Goal: Task Accomplishment & Management: Use online tool/utility

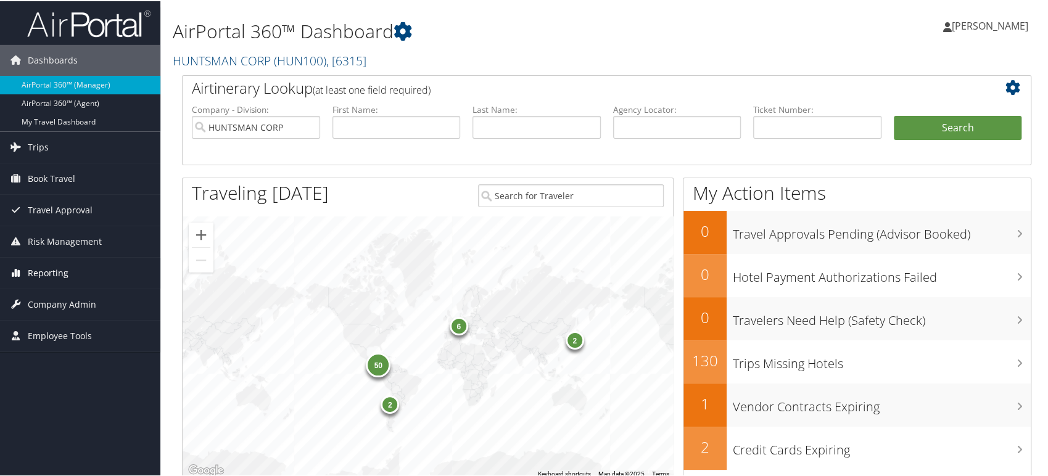
click at [56, 271] on span "Reporting" at bounding box center [48, 272] width 41 height 31
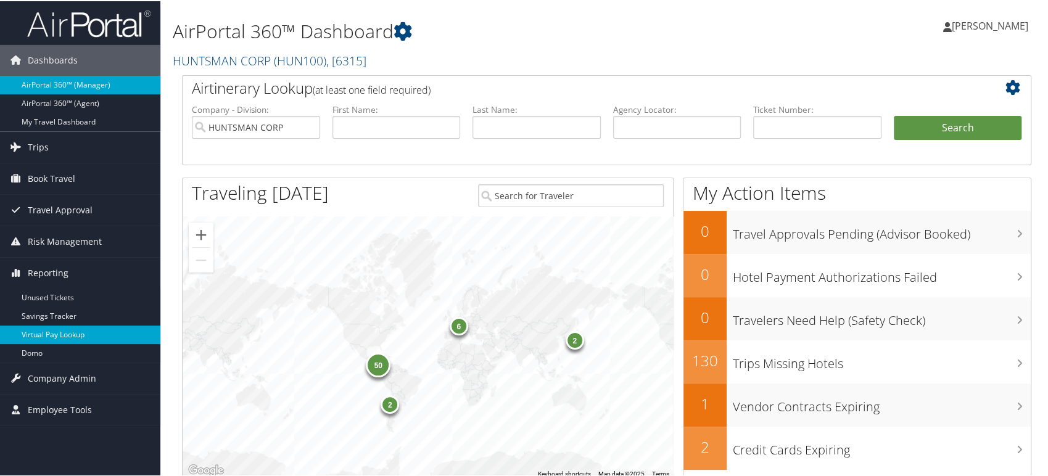
click at [54, 328] on link "Virtual Pay Lookup" at bounding box center [80, 333] width 160 height 19
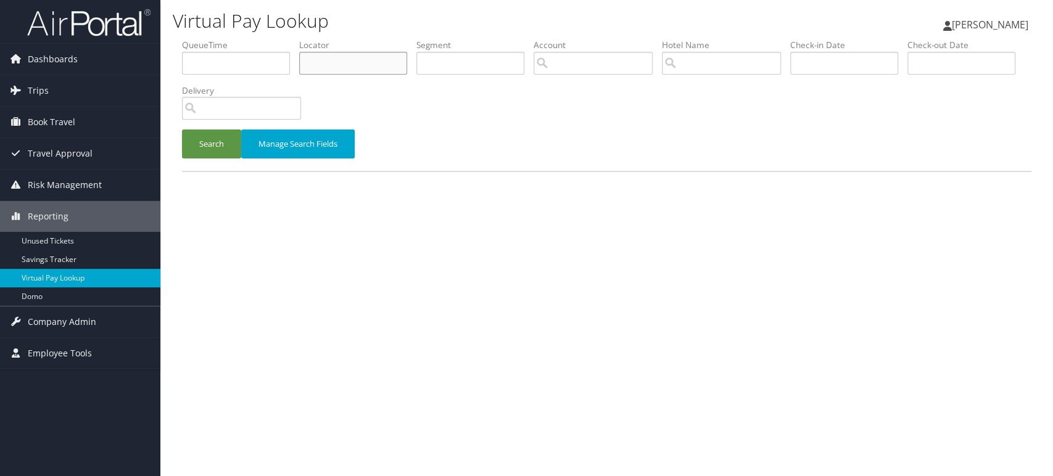
paste input "NFQKQX"
type input "NFQKQX"
click at [202, 149] on button "Search" at bounding box center [211, 144] width 59 height 29
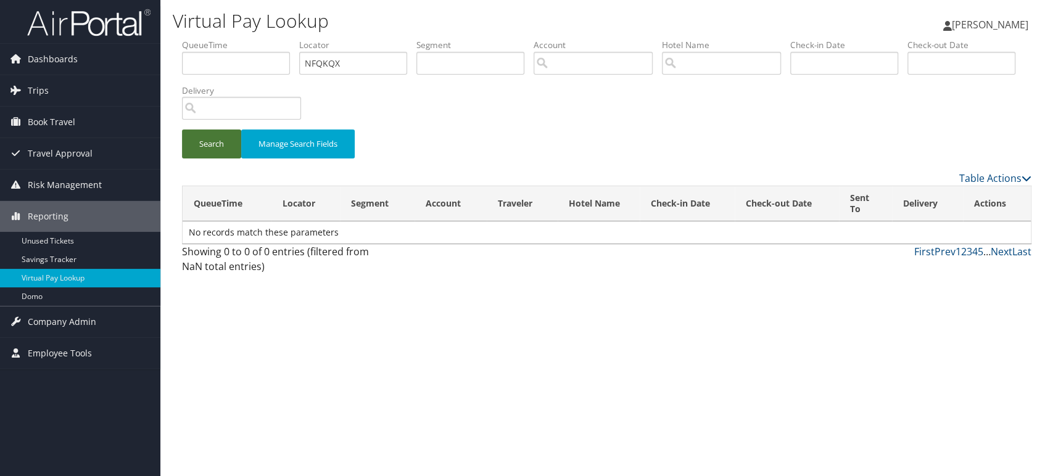
click at [210, 147] on button "Search" at bounding box center [211, 144] width 59 height 29
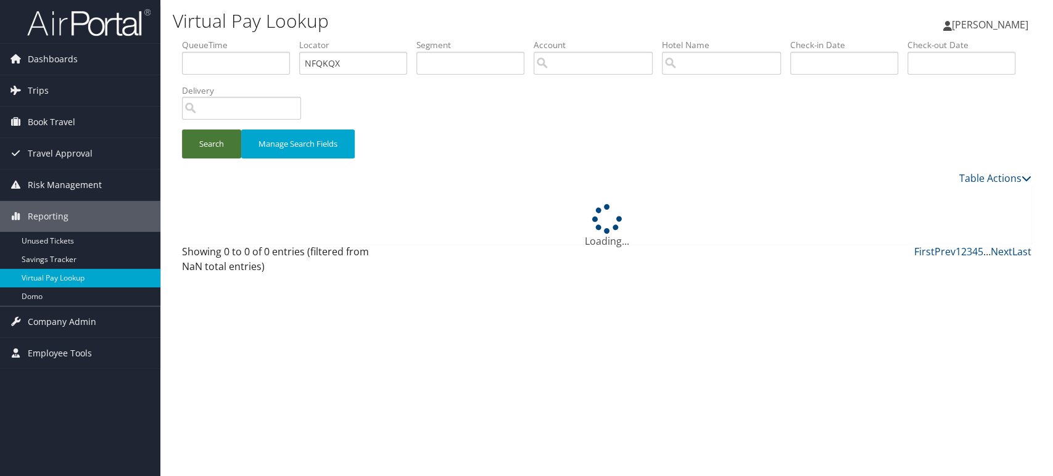
click at [210, 147] on button "Search" at bounding box center [211, 144] width 59 height 29
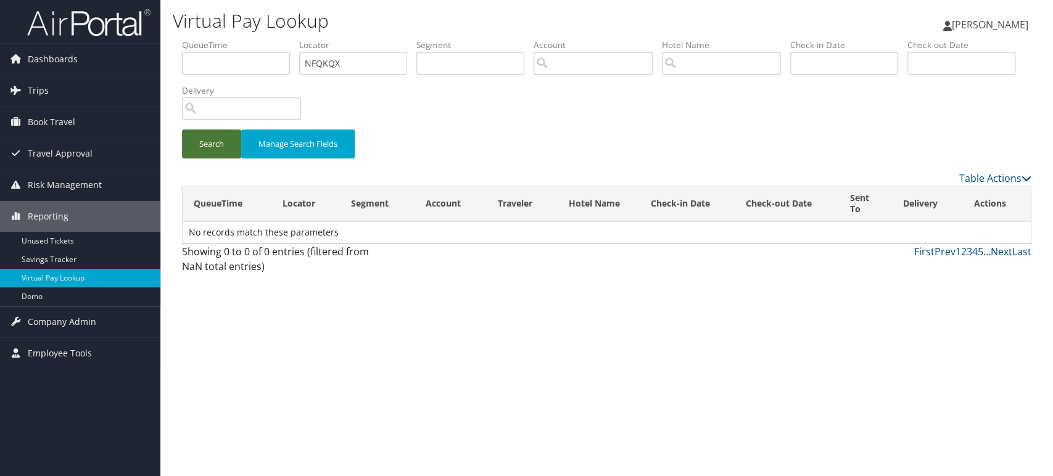
click at [210, 147] on button "Search" at bounding box center [211, 144] width 59 height 29
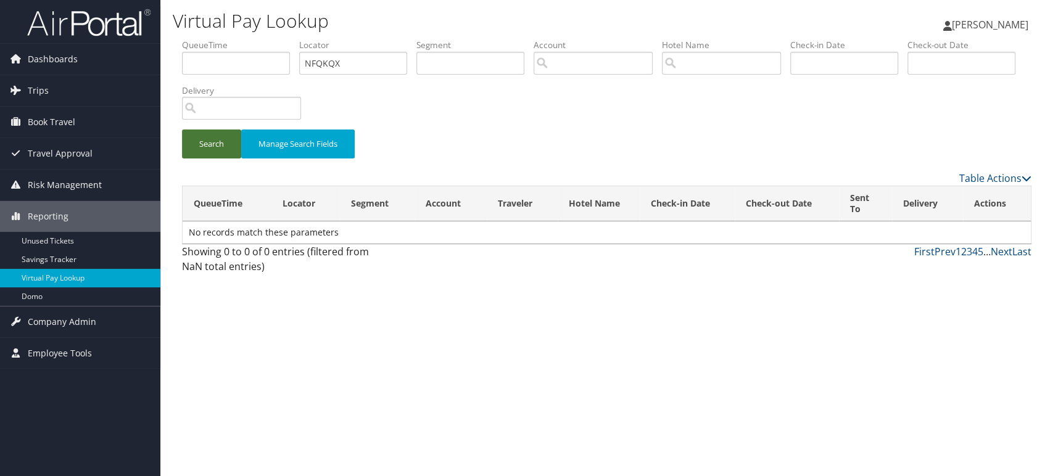
click at [210, 147] on button "Search" at bounding box center [211, 144] width 59 height 29
click at [210, 142] on button "Search" at bounding box center [211, 144] width 59 height 29
click at [223, 142] on button "Search" at bounding box center [211, 144] width 59 height 29
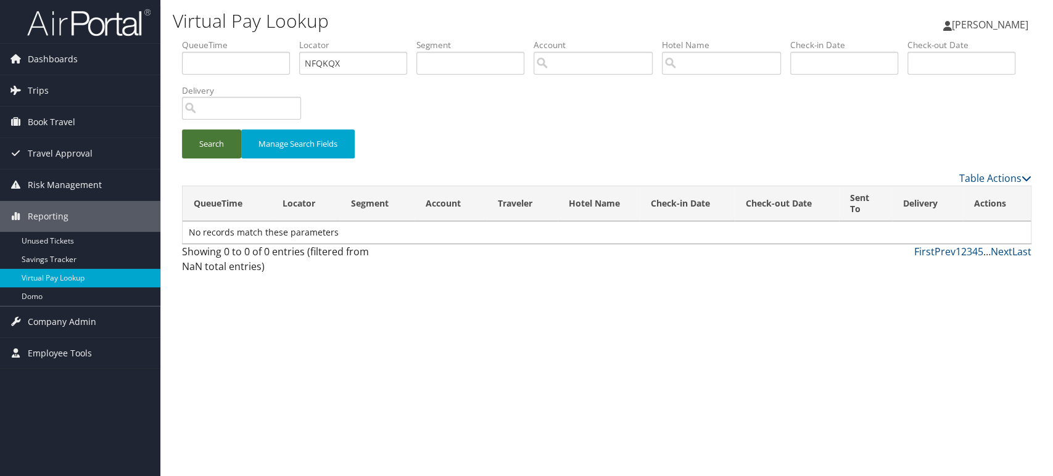
click at [223, 142] on button "Search" at bounding box center [211, 144] width 59 height 29
click at [125, 19] on img at bounding box center [88, 22] width 123 height 29
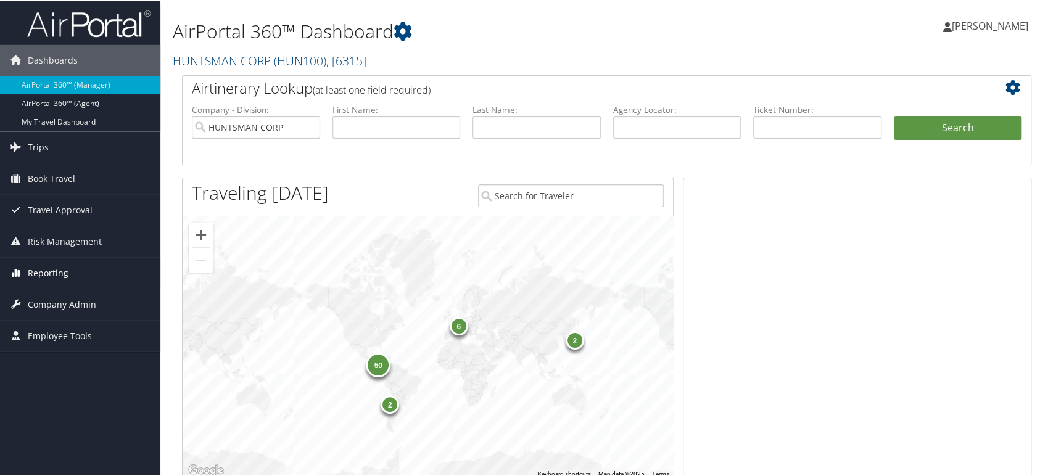
click at [62, 273] on span "Reporting" at bounding box center [48, 272] width 41 height 31
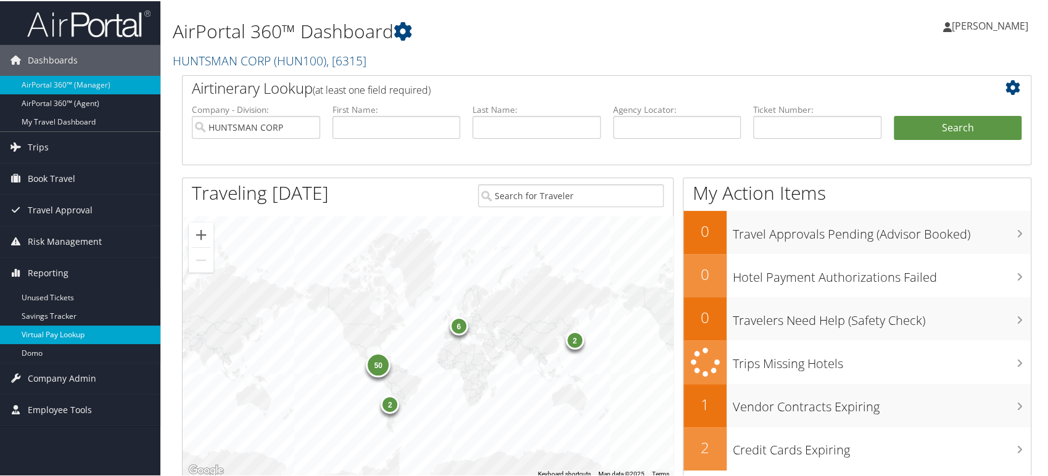
click at [59, 334] on link "Virtual Pay Lookup" at bounding box center [80, 333] width 160 height 19
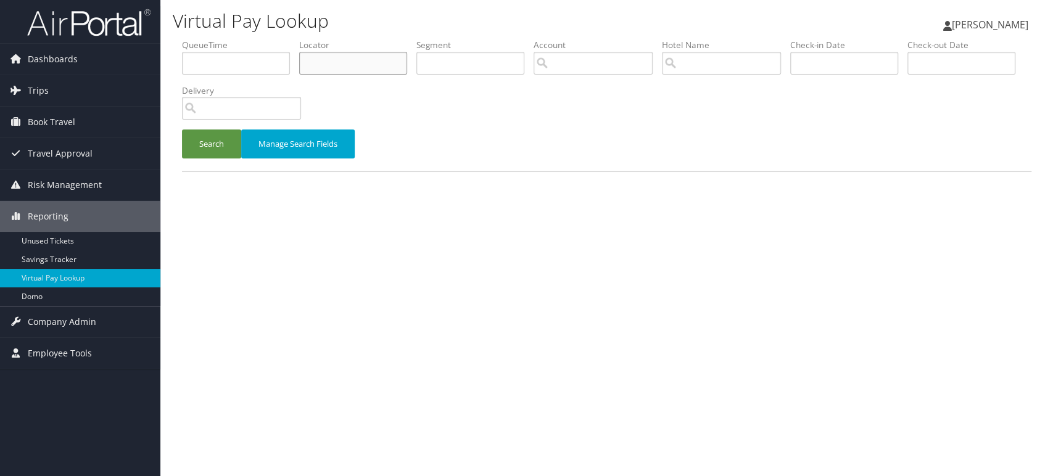
click at [338, 64] on input "text" at bounding box center [353, 63] width 108 height 23
paste input "NFQKQX"
type input "NFQKQX"
click at [200, 151] on button "Search" at bounding box center [211, 144] width 59 height 29
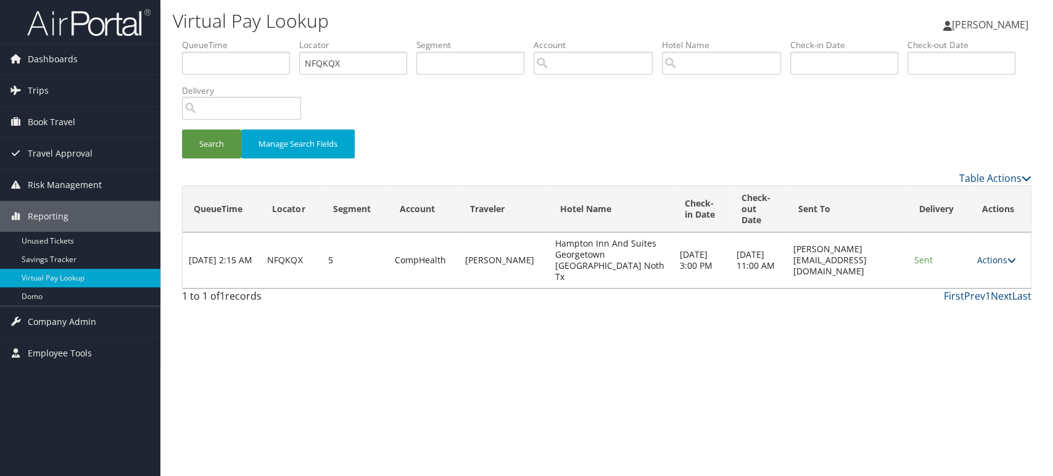
click at [998, 254] on link "Actions" at bounding box center [995, 260] width 39 height 12
click at [803, 322] on div "Virtual Pay Lookup Rangdibou Abonmai Rangdibou Abonmai My Settings Travel Agenc…" at bounding box center [606, 238] width 893 height 476
click at [1010, 256] on icon at bounding box center [1011, 260] width 9 height 9
click at [965, 297] on link "Logs" at bounding box center [974, 294] width 78 height 21
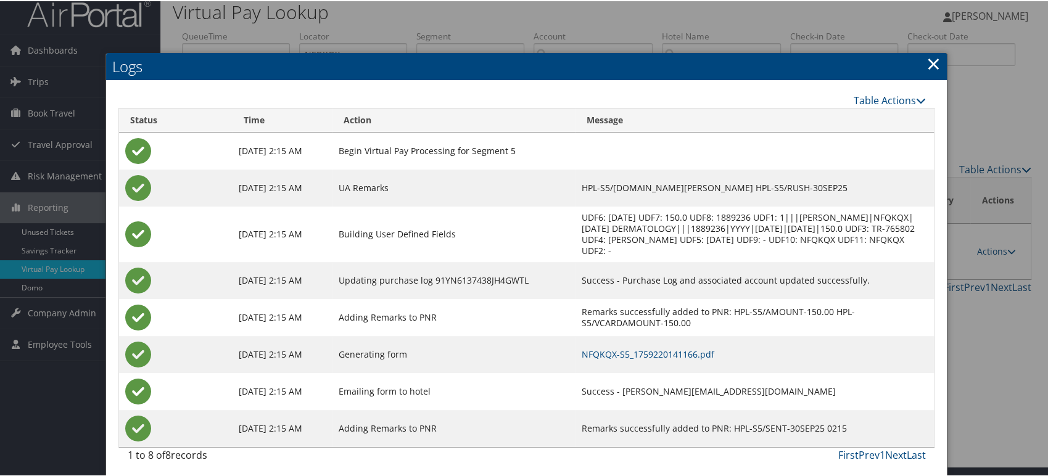
scroll to position [13, 0]
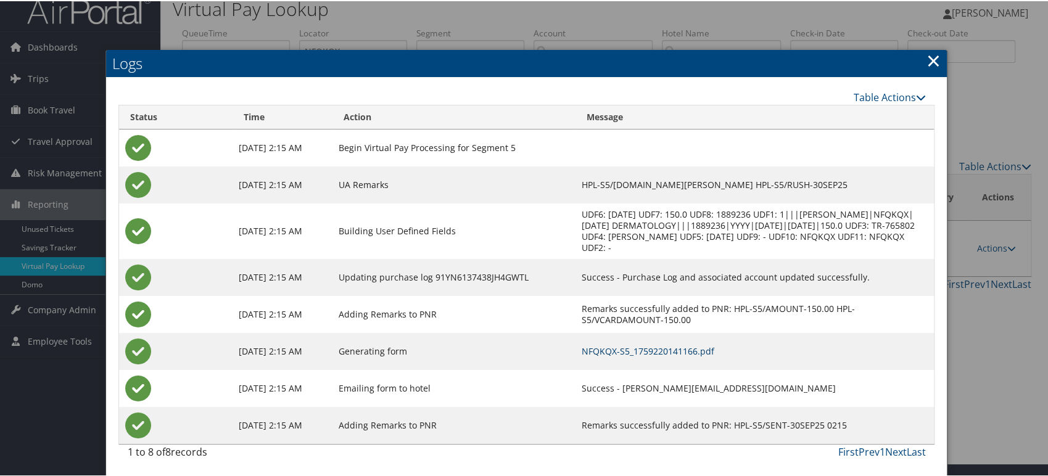
click at [656, 349] on link "NFQKQX-S5_1759220141166.pdf" at bounding box center [648, 350] width 133 height 12
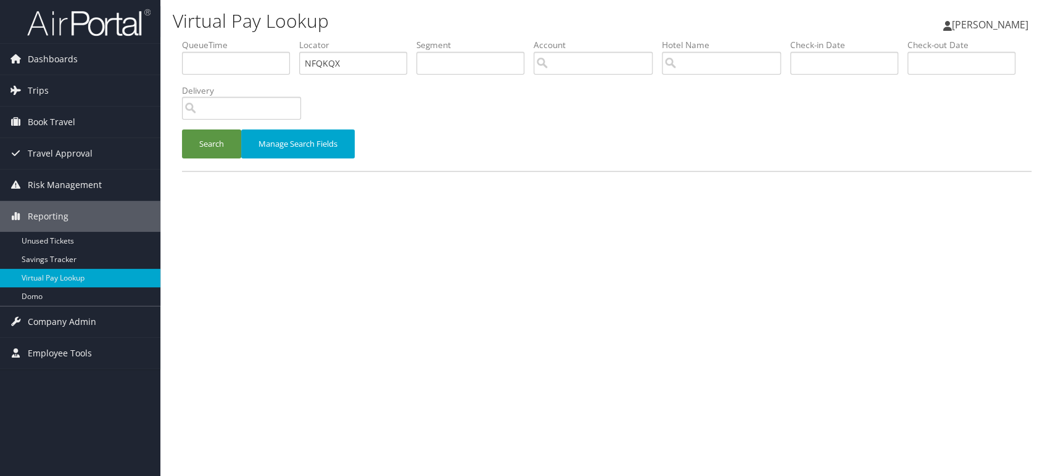
click at [69, 21] on img at bounding box center [88, 22] width 123 height 29
